Goal: Task Accomplishment & Management: Manage account settings

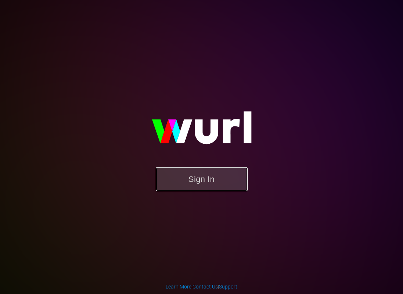
click at [214, 184] on button "Sign In" at bounding box center [202, 179] width 92 height 24
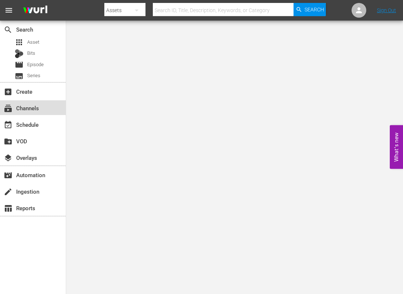
click at [26, 108] on div "subscriptions Channels" at bounding box center [20, 107] width 41 height 7
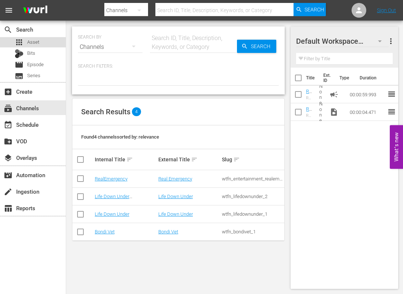
click at [33, 43] on span "Asset" at bounding box center [33, 42] width 12 height 7
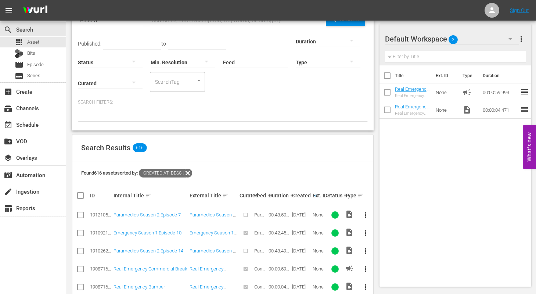
scroll to position [45, 0]
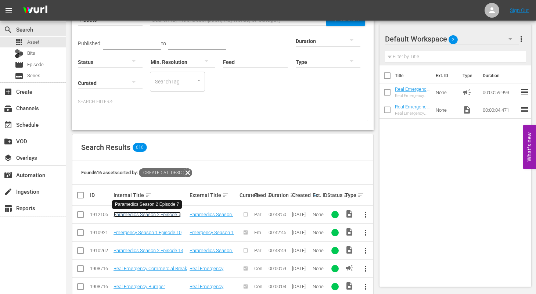
click at [159, 216] on link "Paramedics Season 2 Episode 7" at bounding box center [147, 215] width 67 height 6
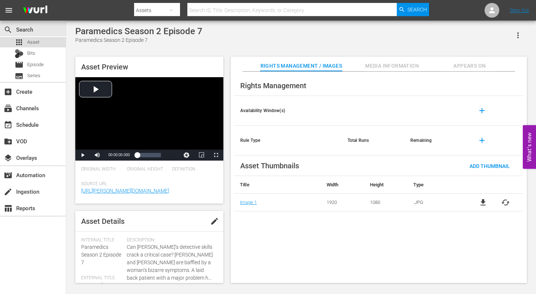
click at [29, 43] on span "Asset" at bounding box center [33, 42] width 12 height 7
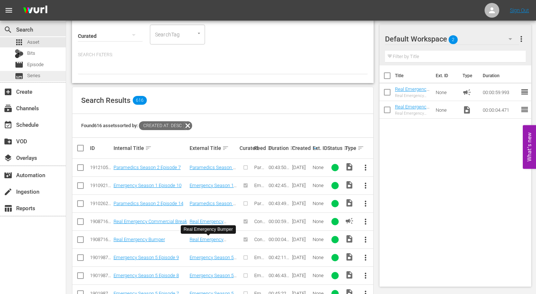
scroll to position [92, 0]
click at [30, 65] on span "Episode" at bounding box center [35, 64] width 17 height 7
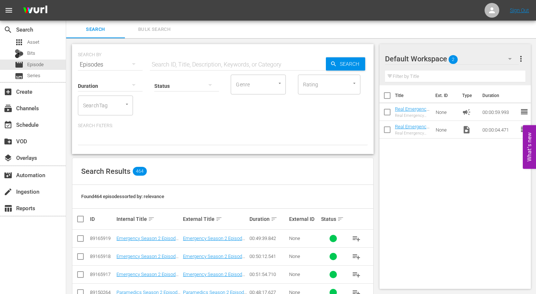
click at [201, 66] on input "text" at bounding box center [238, 65] width 176 height 18
type input "paramedics"
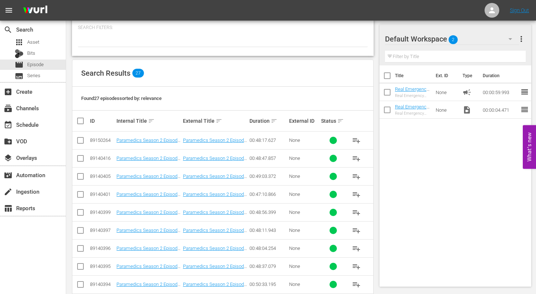
scroll to position [101, 0]
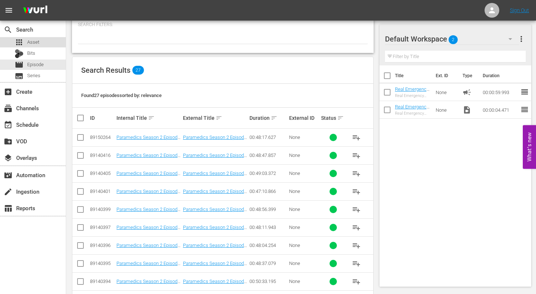
click at [32, 41] on span "Asset" at bounding box center [33, 42] width 12 height 7
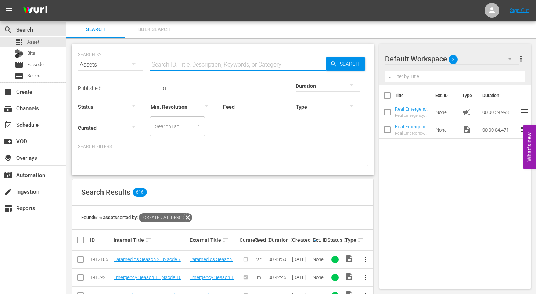
click at [191, 68] on input "text" at bounding box center [238, 65] width 176 height 18
type input "paramedics season 2 episode 14"
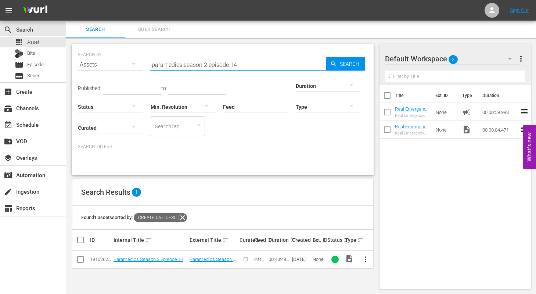
scroll to position [1, 0]
click at [366, 260] on span "more_vert" at bounding box center [365, 258] width 9 height 9
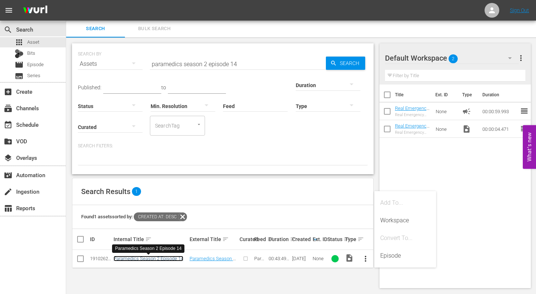
click at [167, 258] on link "Paramedics Season 2 Episode 14" at bounding box center [149, 259] width 70 height 6
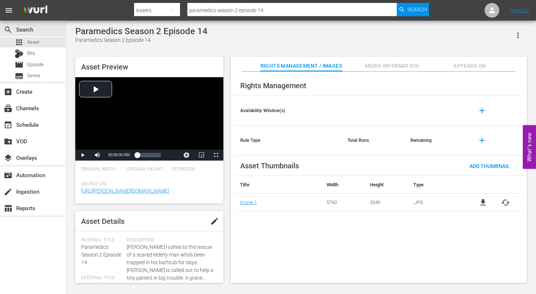
click at [391, 67] on span "Media Information" at bounding box center [392, 65] width 55 height 9
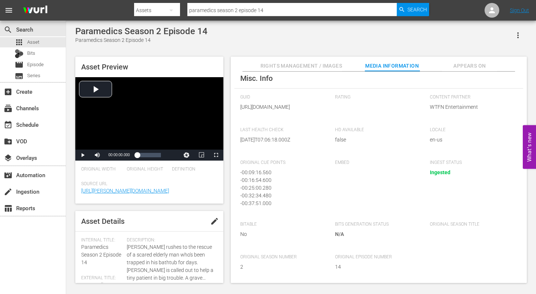
scroll to position [115, 0]
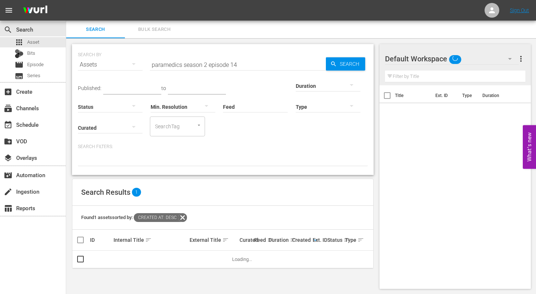
scroll to position [1, 0]
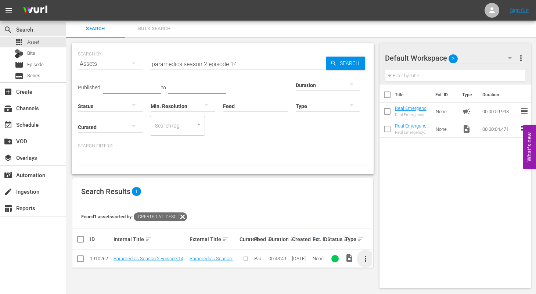
click at [369, 256] on span "more_vert" at bounding box center [365, 258] width 9 height 9
click at [388, 252] on div "Episode" at bounding box center [406, 256] width 50 height 18
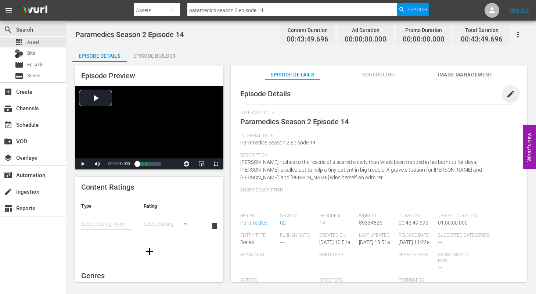
click at [403, 93] on span "edit" at bounding box center [511, 94] width 9 height 9
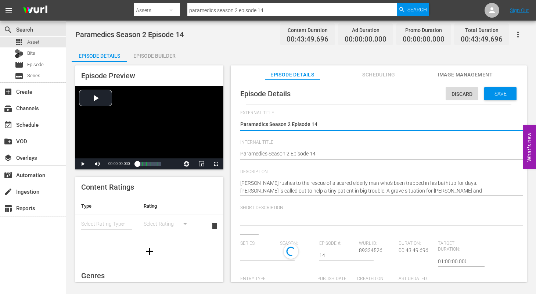
type input "Paramedics"
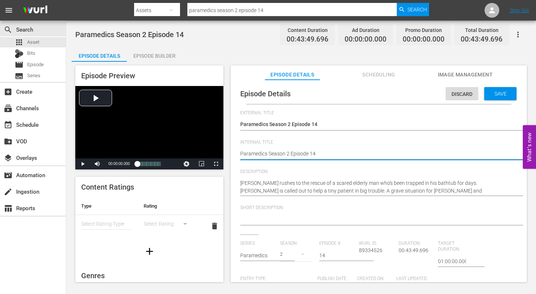
type textarea "Paramedics Season 2 Episode 14"
type textarea "Paramedics Season 2 Episode 14 -"
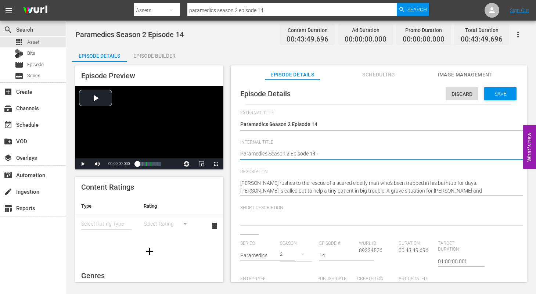
type textarea "Paramedics Season 2 Episode 14 -"
type textarea "Paramedics Season 2 Episode 14 - N"
type textarea "Paramedics Season 2 Episode 14 - Ni"
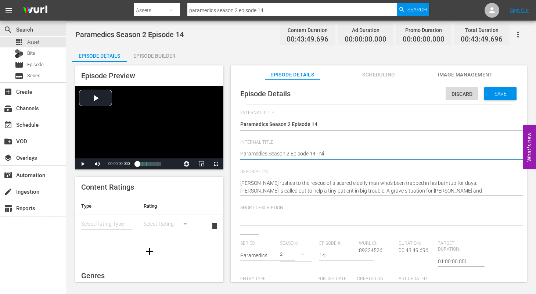
type textarea "Paramedics Season 2 Episode 14 - Nin"
type textarea "Paramedics Season 2 Episode 14 - Nine"
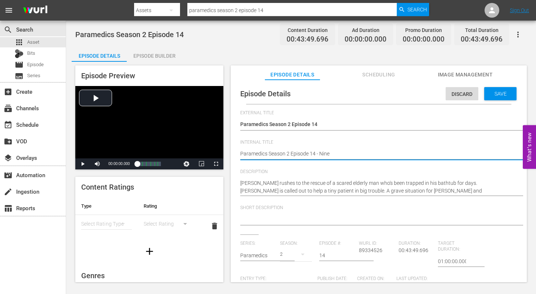
type textarea "Paramedics Season 2 Episode 14 - Nine"
type textarea "Paramedics Season 2 Episode 14 - Nine N"
type textarea "Paramedics Season 2 Episode 14 - Nine No"
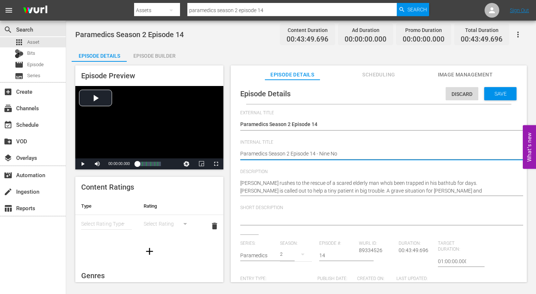
type textarea "Paramedics Season 2 Episode 14 - Nine Now"
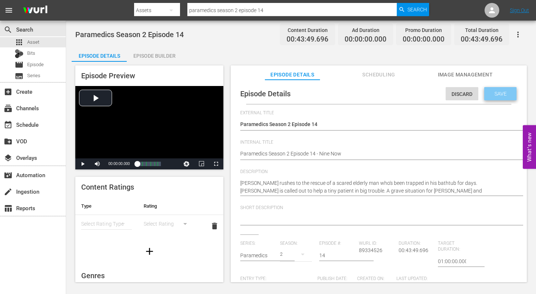
drag, startPoint x: 488, startPoint y: 95, endPoint x: 467, endPoint y: 94, distance: 21.4
click at [403, 95] on span "Save" at bounding box center [501, 94] width 24 height 6
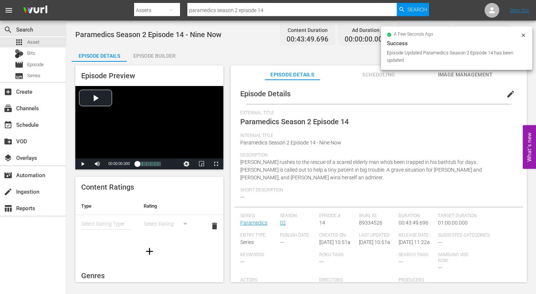
click at [403, 76] on span "Image Management" at bounding box center [465, 74] width 55 height 9
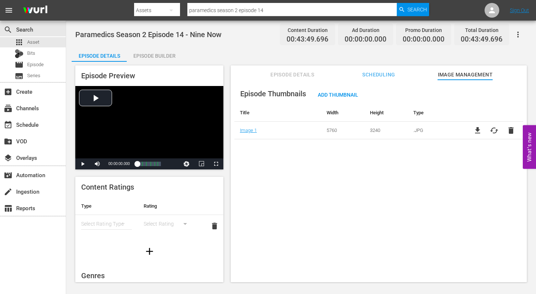
click at [163, 56] on div "Episode Builder" at bounding box center [154, 56] width 55 height 18
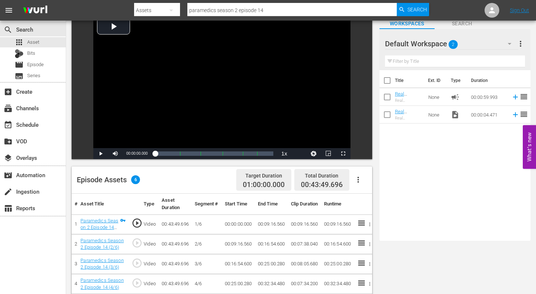
scroll to position [47, 0]
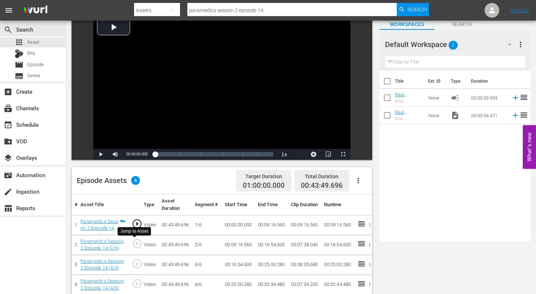
click at [136, 245] on span "play_circle_outline" at bounding box center [137, 243] width 11 height 11
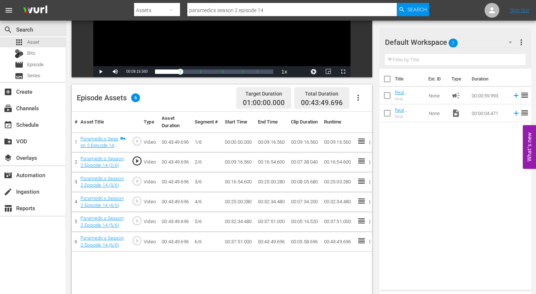
scroll to position [130, 0]
click at [137, 201] on span "play_circle_outline" at bounding box center [137, 200] width 11 height 11
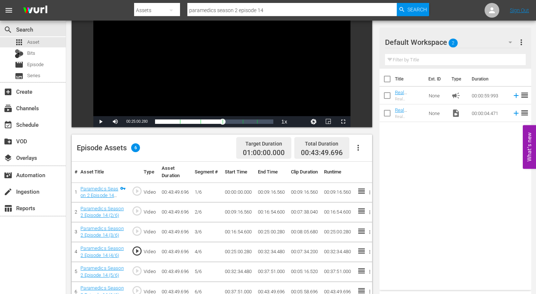
scroll to position [78, 0]
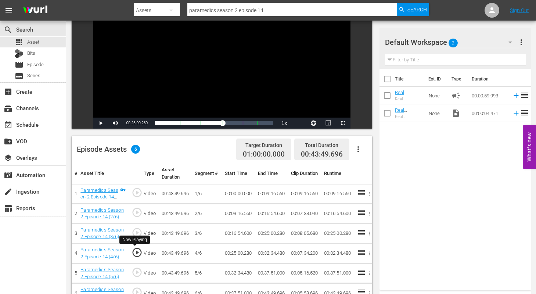
click at [137, 253] on span "play_circle_outline" at bounding box center [137, 252] width 11 height 11
click at [101, 123] on span "Video Player" at bounding box center [101, 123] width 0 height 0
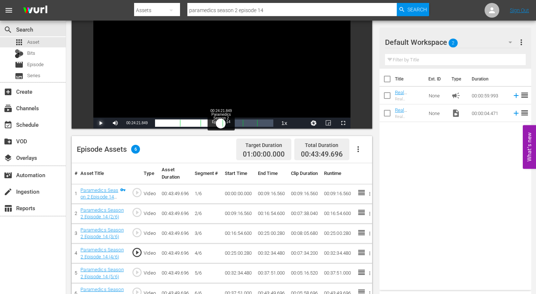
click at [221, 125] on div "00:25:12.993" at bounding box center [188, 122] width 66 height 7
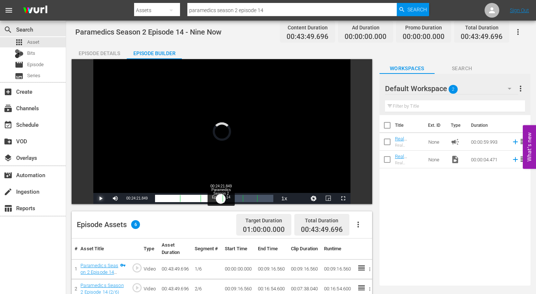
scroll to position [2, 0]
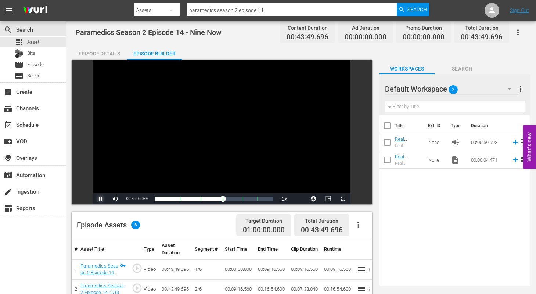
drag, startPoint x: 101, startPoint y: 199, endPoint x: 106, endPoint y: 201, distance: 4.6
click at [101, 199] on span "Video Player" at bounding box center [101, 199] width 0 height 0
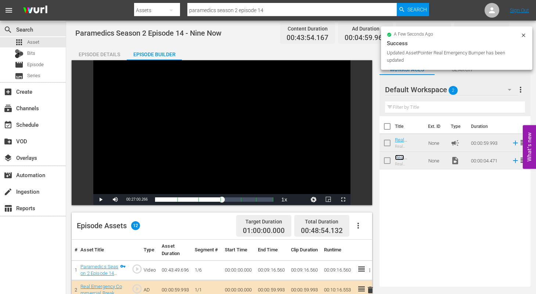
scroll to position [0, 0]
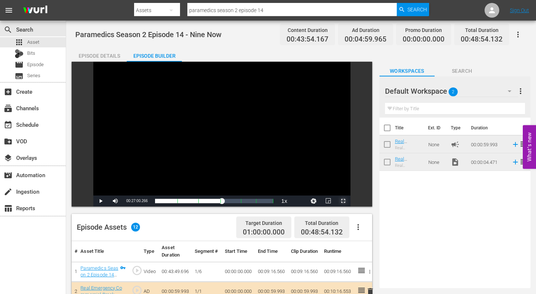
click at [343, 201] on span "Video Player" at bounding box center [343, 201] width 0 height 0
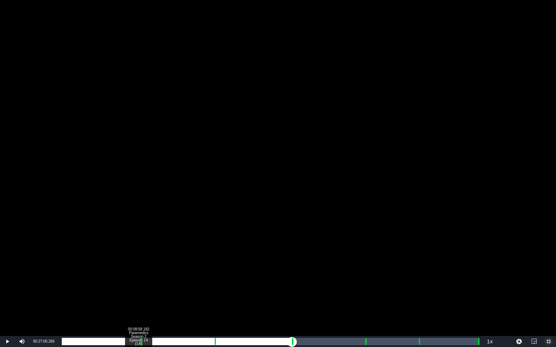
click at [138, 294] on div "Loaded : 9.92% 00:08:58.182 Paramedics Season 2 Episode 14 (1/6) 00:00:00.000 C…" at bounding box center [270, 341] width 417 height 7
click at [149, 294] on div "Loaded : 23.29% 00:10:13.218 Paramedics Season 2 Episode 14 (2/6) 00:00:00.000 …" at bounding box center [270, 341] width 417 height 7
click at [149, 294] on div "00:10:15.805 Paramedics Season 2 Episode 14 (2/6)" at bounding box center [149, 341] width 0 height 7
click at [213, 294] on div "00:17:46.016 Paramedics Season 2 Episode 14 (3/6)" at bounding box center [213, 341] width 0 height 7
click at [222, 294] on div "Loaded : 39.74% 00:18:50.701 Paramedics Season 2 Episode 14 (3/6) 00:00:00.000 …" at bounding box center [270, 341] width 417 height 7
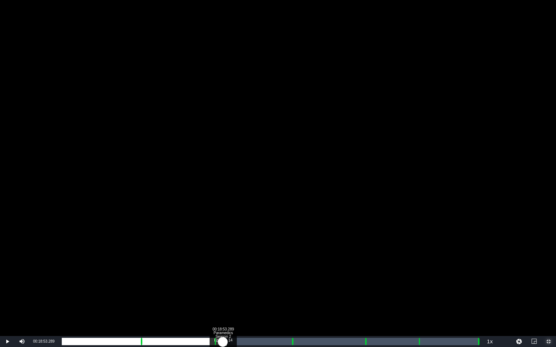
click at [223, 294] on div "Loaded : 9.92% 00:18:53.289 Paramedics Season 2 Episode 14 (3/6) 00:00:04.373 C…" at bounding box center [270, 341] width 417 height 7
click at [290, 294] on div "Loaded : 39.50% 00:26:49.373 Paramedics Season 2 Episode 14 (4/6) 00:16:55.848 …" at bounding box center [270, 341] width 417 height 7
click at [300, 294] on div "Loaded : 58.24% 00:27:59.234 Paramedics Season 2 Episode 14 (4/6) 00:00:00.000 …" at bounding box center [270, 341] width 417 height 7
click at [303, 294] on div "00:28:14.758 Paramedics Season 2 Episode 14 (4/6)" at bounding box center [303, 341] width 0 height 7
click at [301, 294] on div "00:25:21.790" at bounding box center [183, 341] width 242 height 7
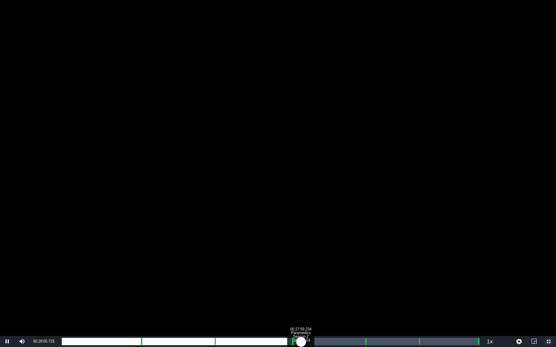
click at [300, 294] on div "00:25:05.767" at bounding box center [181, 341] width 239 height 7
click at [363, 294] on div "Loaded : 59.60% 00:35:21.682 Paramedics Season 2 Episode 14 (5/6) 00:25:25.967 …" at bounding box center [270, 341] width 417 height 7
click at [374, 294] on div "00:36:36.717 Paramedics Season 2 Episode 14 (5/6)" at bounding box center [374, 341] width 0 height 7
click at [372, 294] on div "00:32:38.051" at bounding box center [218, 341] width 312 height 7
click at [372, 294] on div "00:00:50.965" at bounding box center [217, 341] width 310 height 7
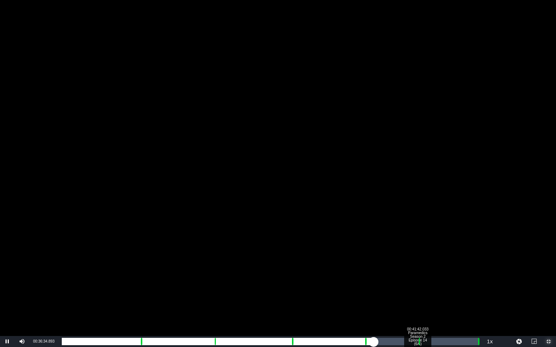
click at [403, 294] on div "Loaded : 74.46% 00:41:42.033 Paramedics Season 2 Episode 14 (6/6) 00:32:35.134 …" at bounding box center [270, 341] width 417 height 7
click at [403, 294] on div "00:42:49.306 Paramedics Season 2 Episode 14 (6/6)" at bounding box center [427, 341] width 0 height 7
click at [403, 294] on div "00:48:33.432" at bounding box center [476, 341] width 0 height 7
click at [403, 294] on div "00:43:37.042" at bounding box center [269, 341] width 414 height 7
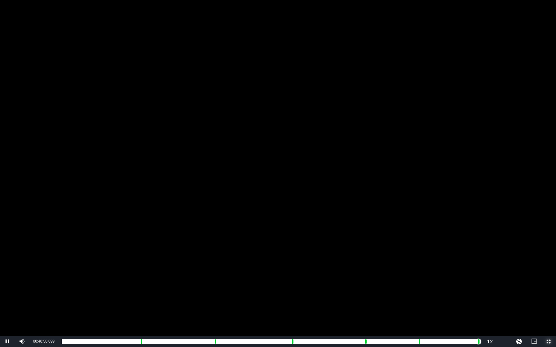
click at [403, 294] on span "Video Player" at bounding box center [549, 342] width 0 height 0
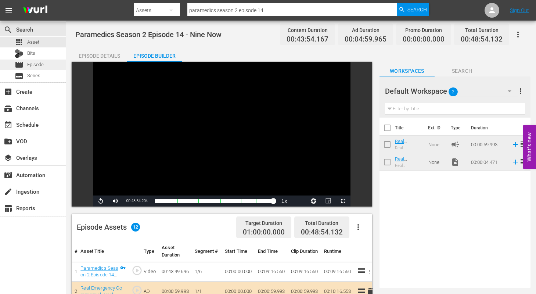
click at [32, 64] on span "Episode" at bounding box center [35, 64] width 17 height 7
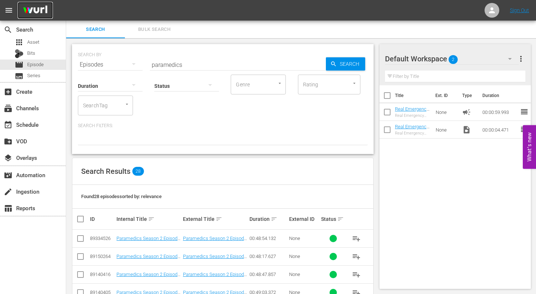
drag, startPoint x: 33, startPoint y: 11, endPoint x: 43, endPoint y: 17, distance: 11.0
click at [33, 12] on img at bounding box center [35, 10] width 35 height 17
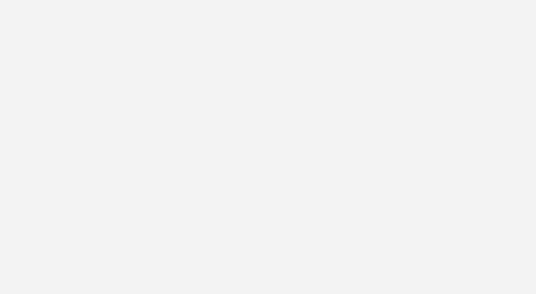
click at [26, 123] on body at bounding box center [268, 147] width 536 height 294
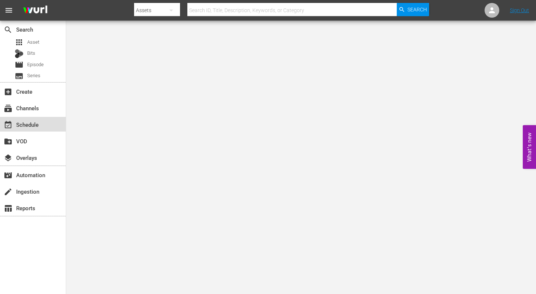
click at [25, 125] on div "event_available Schedule" at bounding box center [20, 123] width 41 height 7
